Goal: Task Accomplishment & Management: Use online tool/utility

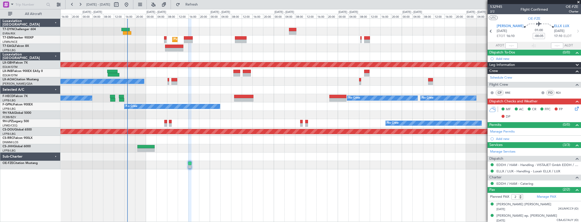
scroll to position [1, 0]
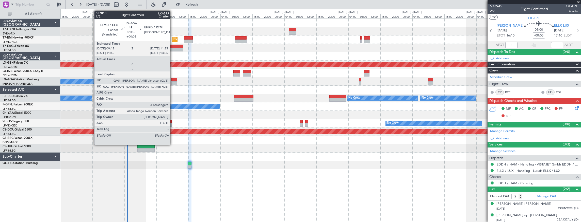
click at [173, 81] on div at bounding box center [174, 80] width 6 height 4
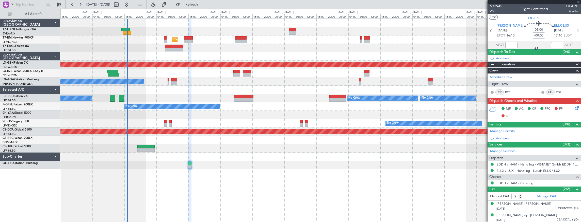
type input "+00:05"
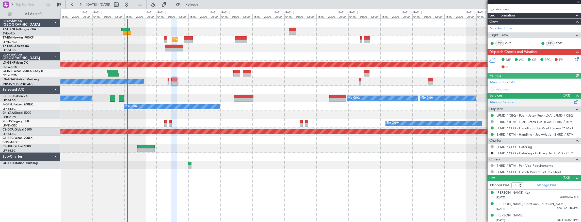
scroll to position [69, 0]
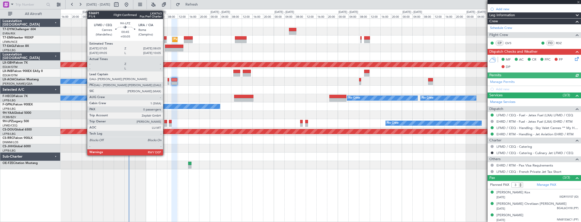
click at [166, 122] on div at bounding box center [165, 122] width 3 height 4
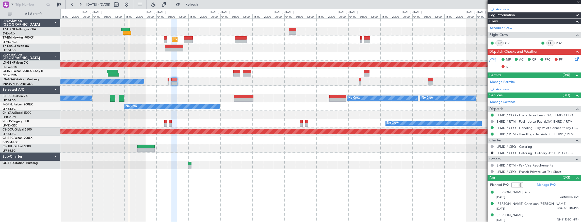
type input "0"
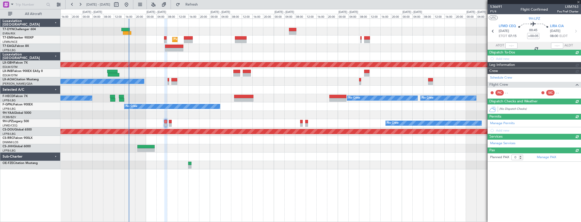
scroll to position [0, 0]
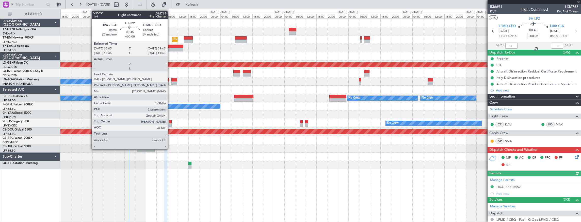
click at [170, 123] on div at bounding box center [170, 122] width 3 height 4
type input "2"
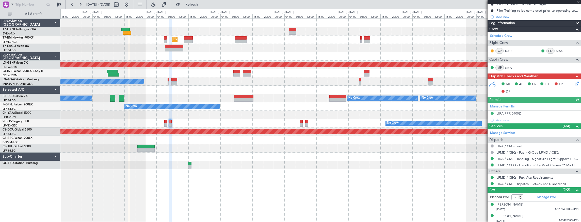
scroll to position [74, 0]
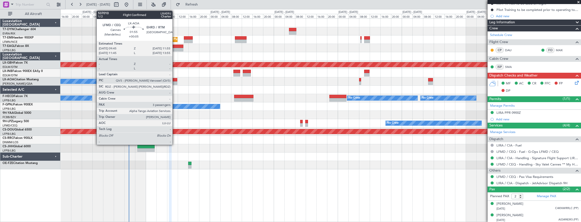
click at [175, 82] on div at bounding box center [174, 84] width 6 height 4
type input "+00:05"
type input "3"
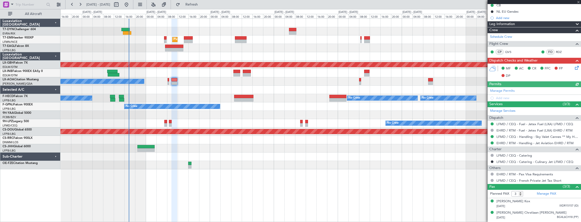
scroll to position [69, 0]
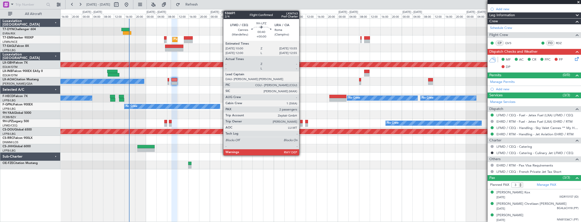
click at [302, 122] on div at bounding box center [301, 122] width 3 height 4
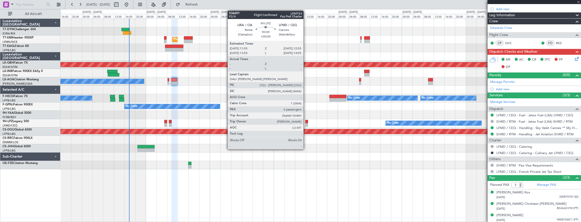
click at [306, 122] on div at bounding box center [306, 122] width 3 height 4
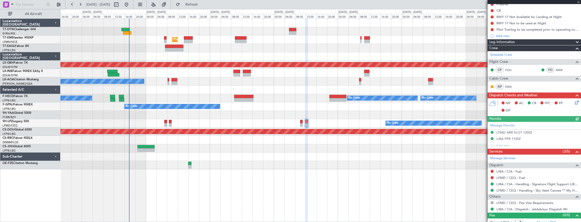
scroll to position [58, 0]
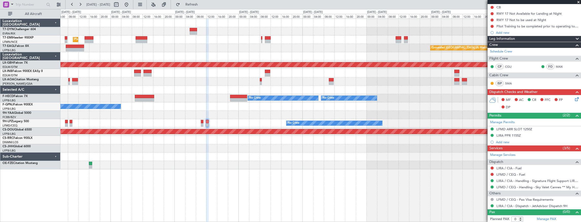
click at [234, 161] on div "Planned Maint [GEOGRAPHIC_DATA] Grounded [GEOGRAPHIC_DATA] (Al Maktoum Intl) Un…" at bounding box center [320, 121] width 521 height 204
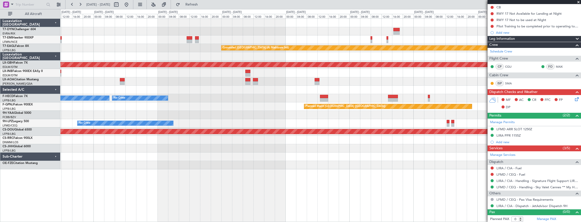
click at [276, 140] on div "Grounded [GEOGRAPHIC_DATA] (Al Maktoum Intl) Planned Maint Nurnberg No Crew [GE…" at bounding box center [320, 94] width 521 height 151
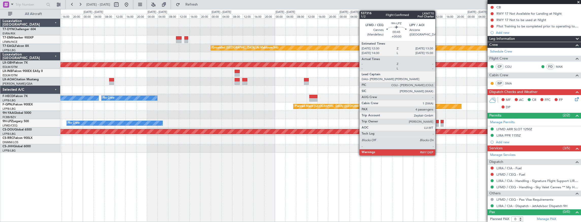
click at [438, 123] on div at bounding box center [437, 122] width 3 height 4
type input "4"
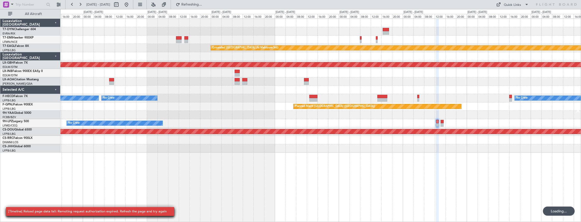
scroll to position [0, 0]
